Goal: Information Seeking & Learning: Learn about a topic

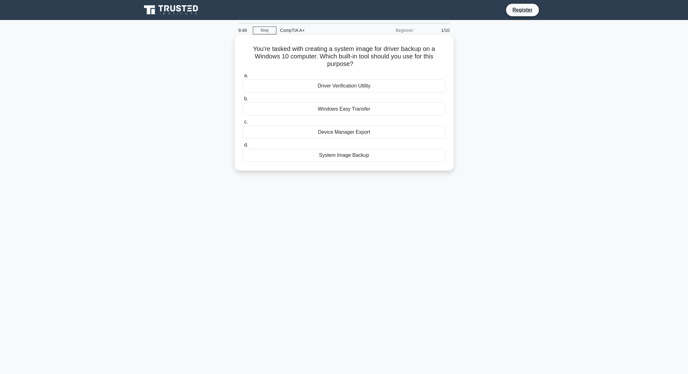
click at [357, 155] on div "System Image Backup" at bounding box center [344, 155] width 203 height 13
click at [243, 147] on input "d. System Image Backup" at bounding box center [243, 145] width 0 height 4
click at [356, 110] on div "Adjust the paper width setting." at bounding box center [344, 109] width 203 height 13
click at [243, 101] on input "b. Adjust the paper width setting." at bounding box center [243, 99] width 0 height 4
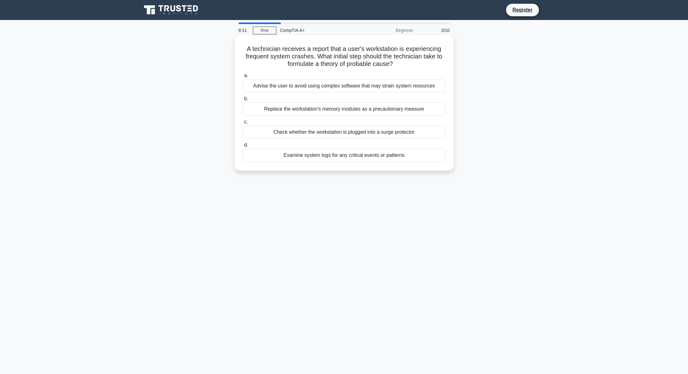
click at [355, 156] on div "Examine system logs for any critical events or patterns" at bounding box center [344, 155] width 203 height 13
click at [243, 147] on input "d. Examine system logs for any critical events or patterns" at bounding box center [243, 145] width 0 height 4
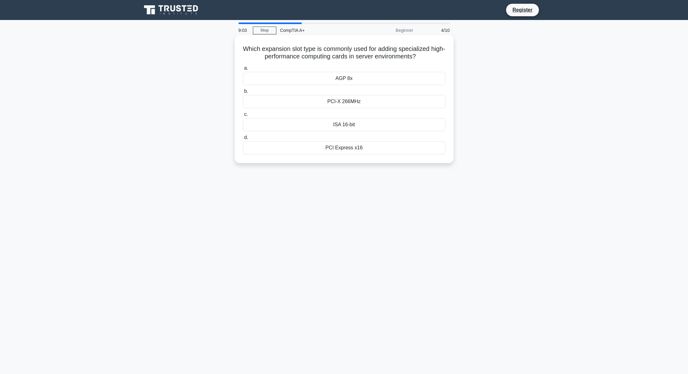
click at [355, 148] on div "PCI Express x16" at bounding box center [344, 147] width 203 height 13
click at [243, 140] on input "d. PCI Express x16" at bounding box center [243, 138] width 0 height 4
click at [368, 76] on div "Change boot sequence" at bounding box center [344, 78] width 203 height 13
click at [243, 70] on input "a. Change boot sequence" at bounding box center [243, 68] width 0 height 4
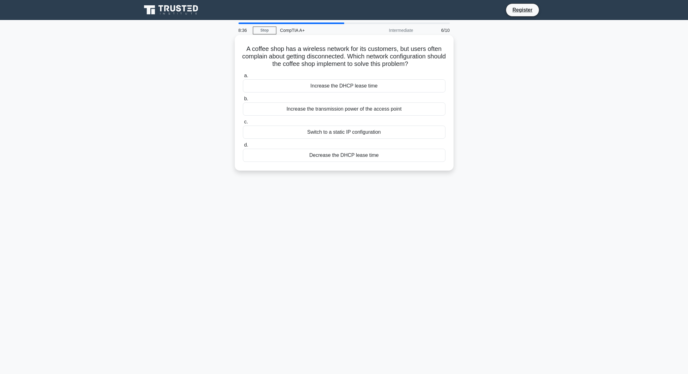
click at [371, 131] on div "Switch to a static IP configuration" at bounding box center [344, 132] width 203 height 13
click at [243, 124] on input "c. Switch to a static IP configuration" at bounding box center [243, 122] width 0 height 4
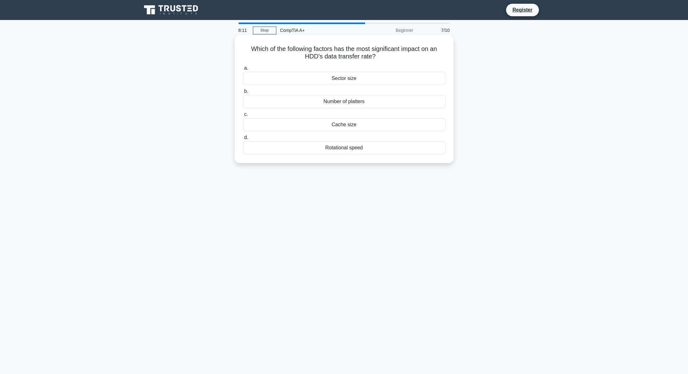
click at [356, 127] on div "Cache size" at bounding box center [344, 124] width 203 height 13
click at [243, 117] on input "c. Cache size" at bounding box center [243, 115] width 0 height 4
click at [353, 148] on div "DHCP" at bounding box center [344, 147] width 203 height 13
click at [243, 140] on input "d. DHCP" at bounding box center [243, 138] width 0 height 4
click at [359, 125] on div "Check event logs for errors" at bounding box center [344, 124] width 203 height 13
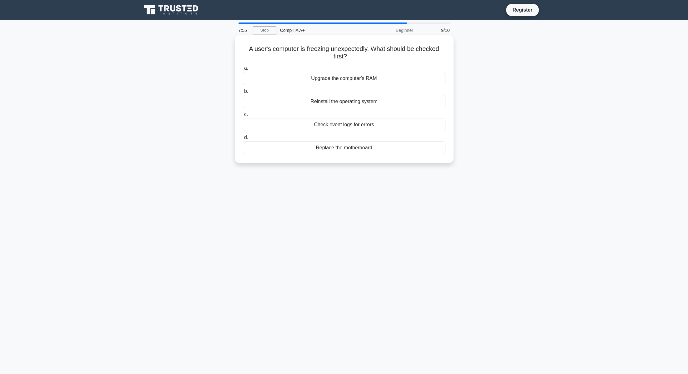
click at [243, 117] on input "c. Check event logs for errors" at bounding box center [243, 115] width 0 height 4
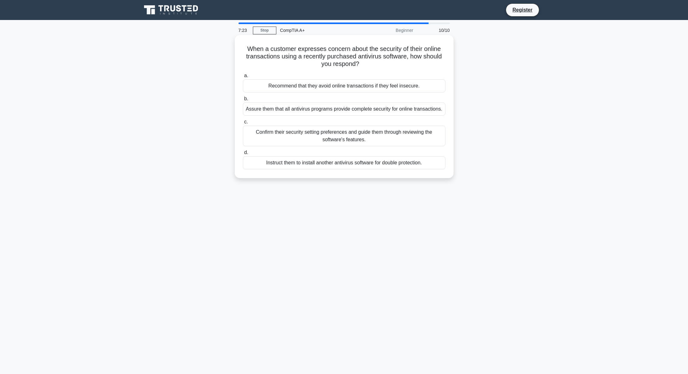
click at [353, 89] on div "Recommend that they avoid online transactions if they feel insecure." at bounding box center [344, 85] width 203 height 13
click at [243, 78] on input "a. Recommend that they avoid online transactions if they feel insecure." at bounding box center [243, 76] width 0 height 4
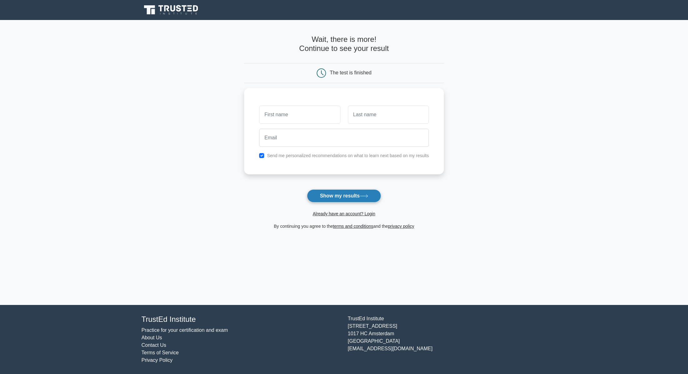
click at [354, 197] on button "Show my results" at bounding box center [344, 196] width 74 height 13
click at [300, 116] on input "text" at bounding box center [299, 113] width 81 height 18
type input "[PERSON_NAME]"
click at [347, 192] on button "Show my results" at bounding box center [344, 196] width 74 height 13
type input "[PERSON_NAME]"
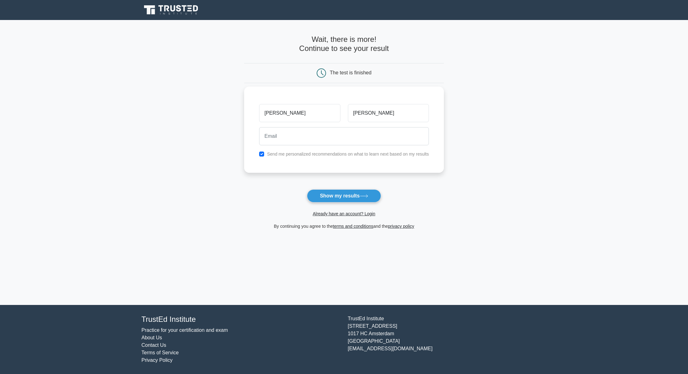
click at [279, 153] on label "Send me personalized recommendations on what to learn next based on my results" at bounding box center [348, 154] width 162 height 5
click at [264, 155] on div "Send me personalized recommendations on what to learn next based on my results" at bounding box center [344, 154] width 177 height 8
click at [262, 155] on input "checkbox" at bounding box center [261, 154] width 5 height 5
checkbox input "false"
click at [359, 194] on button "Show my results" at bounding box center [344, 196] width 74 height 13
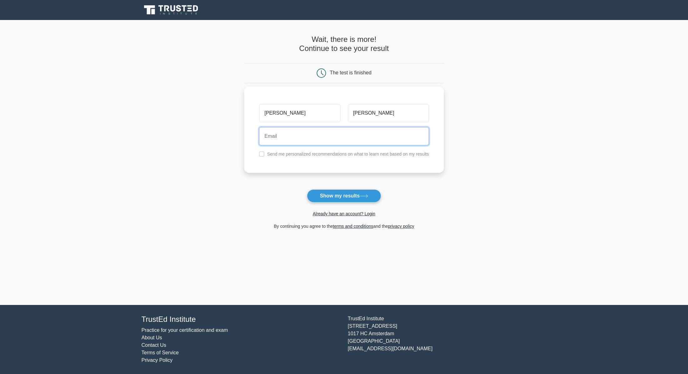
click at [305, 137] on input "email" at bounding box center [344, 136] width 170 height 18
type input "[PERSON_NAME][EMAIL_ADDRESS][DOMAIN_NAME]"
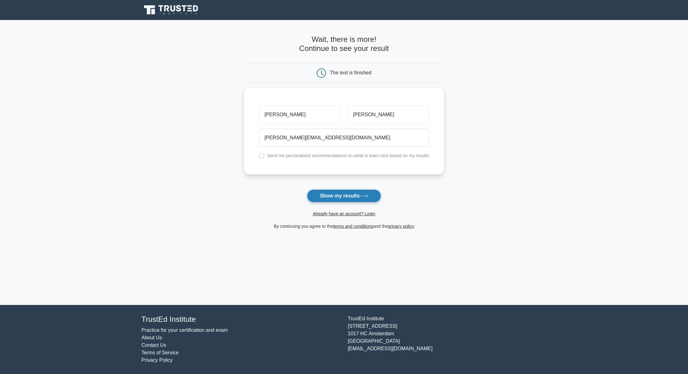
click at [340, 195] on button "Show my results" at bounding box center [344, 196] width 74 height 13
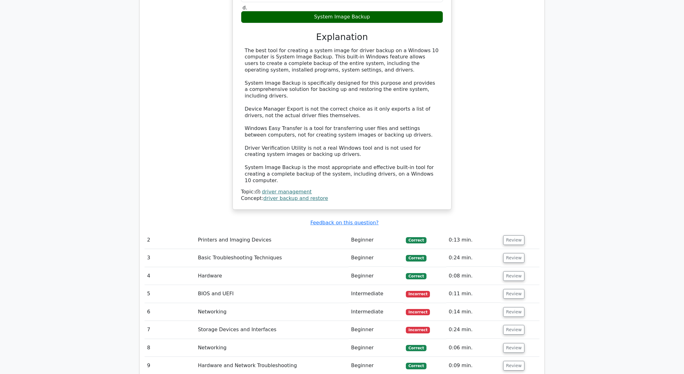
scroll to position [858, 0]
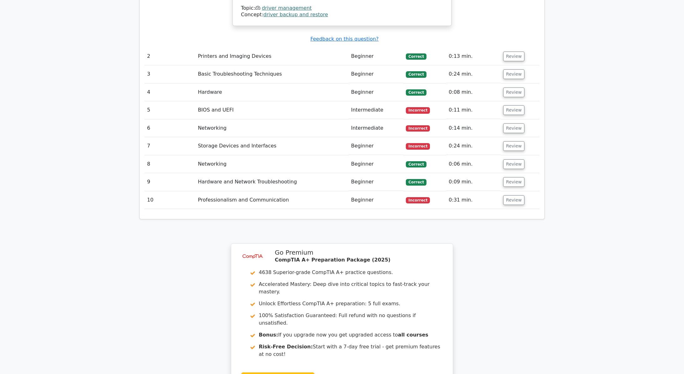
drag, startPoint x: 200, startPoint y: 88, endPoint x: 175, endPoint y: 89, distance: 24.7
click at [200, 101] on td "BIOS and UEFI" at bounding box center [271, 110] width 153 height 18
click at [501, 101] on td "Review" at bounding box center [519, 110] width 39 height 18
click at [510, 105] on button "Review" at bounding box center [513, 110] width 21 height 10
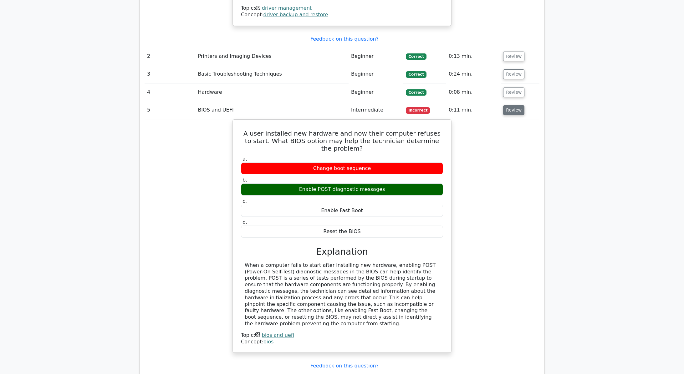
click at [517, 105] on button "Review" at bounding box center [513, 110] width 21 height 10
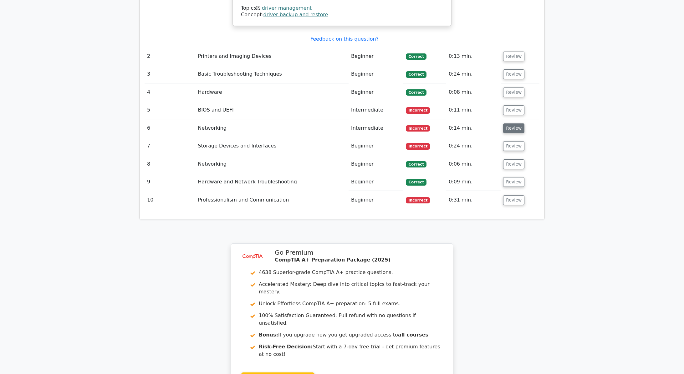
click at [510, 124] on button "Review" at bounding box center [513, 129] width 21 height 10
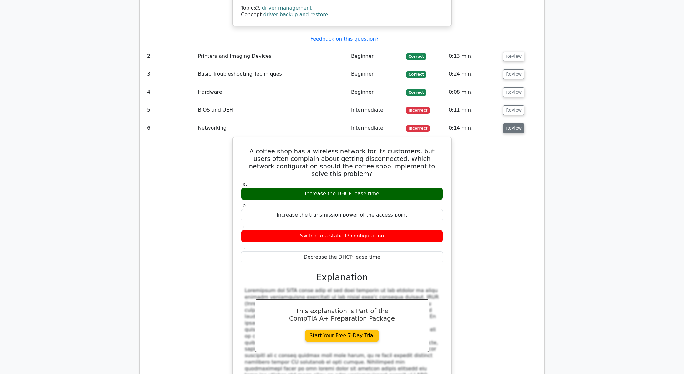
click at [509, 124] on button "Review" at bounding box center [513, 129] width 21 height 10
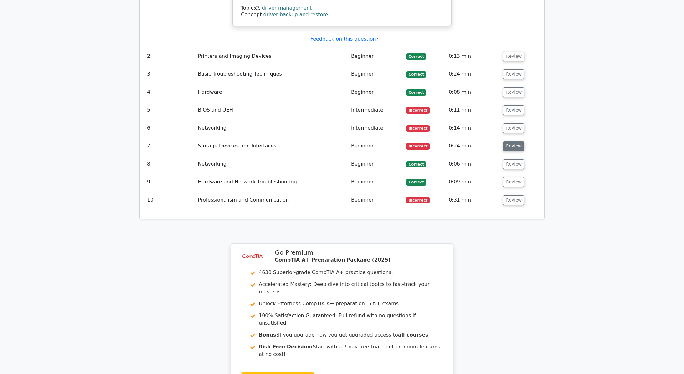
click at [510, 141] on button "Review" at bounding box center [513, 146] width 21 height 10
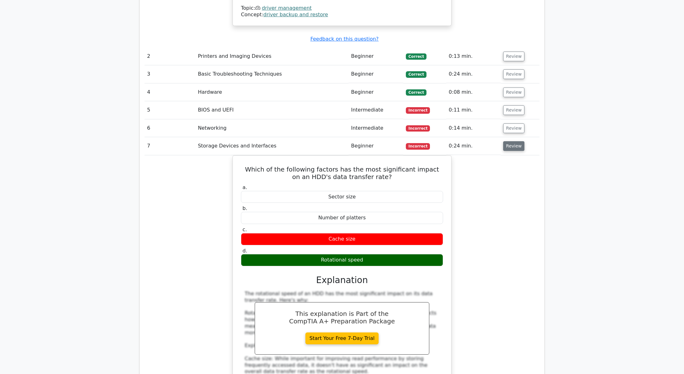
click at [509, 141] on button "Review" at bounding box center [513, 146] width 21 height 10
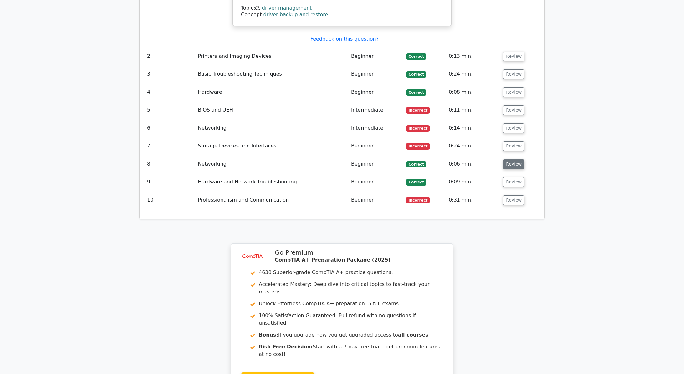
click at [509, 159] on button "Review" at bounding box center [513, 164] width 21 height 10
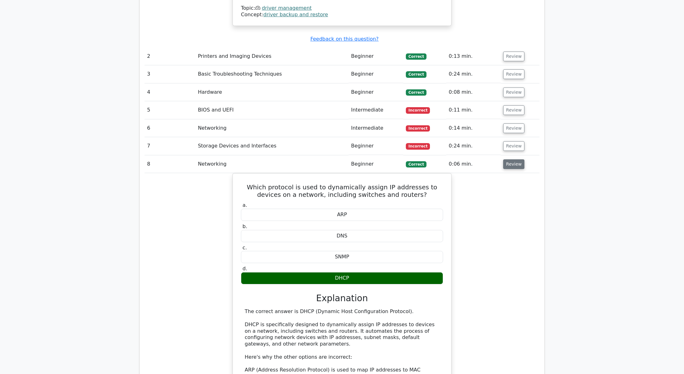
click at [509, 159] on button "Review" at bounding box center [513, 164] width 21 height 10
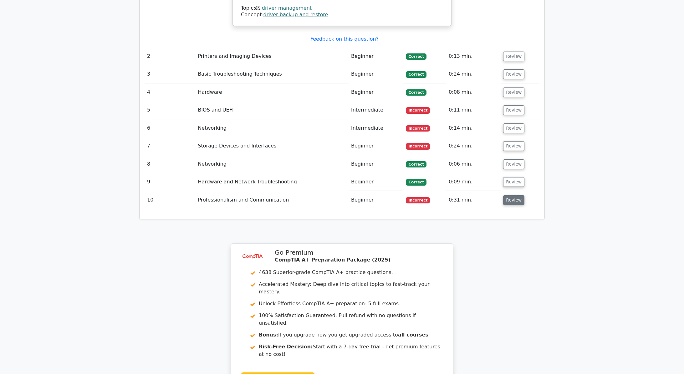
click at [509, 195] on button "Review" at bounding box center [513, 200] width 21 height 10
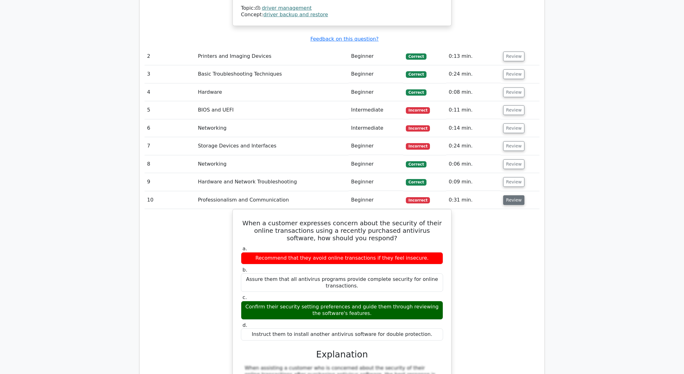
click at [508, 195] on button "Review" at bounding box center [513, 200] width 21 height 10
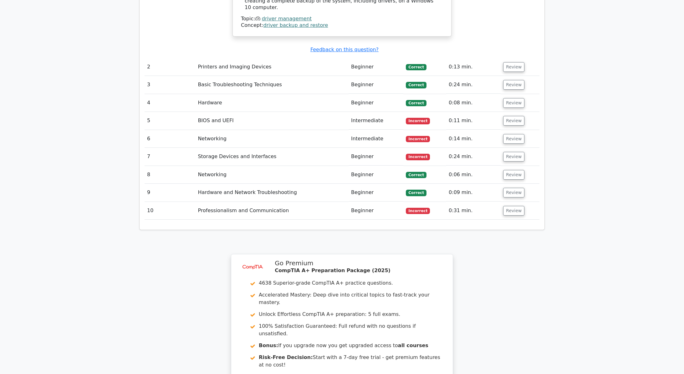
scroll to position [750, 0]
